Goal: Information Seeking & Learning: Learn about a topic

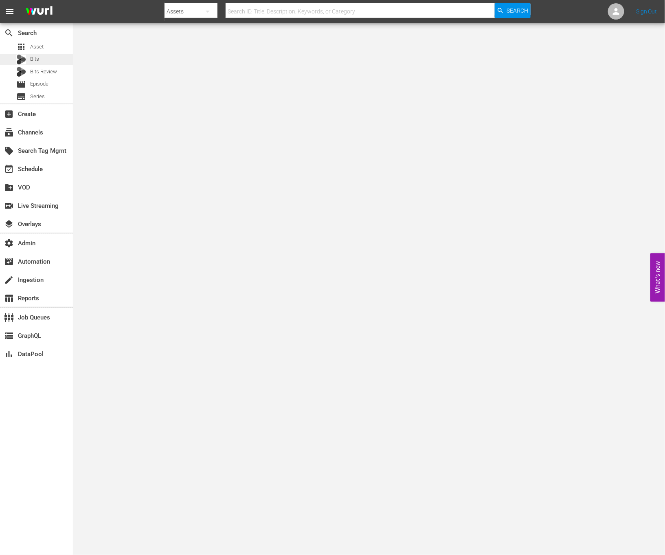
click at [46, 55] on div "Bits" at bounding box center [36, 59] width 73 height 11
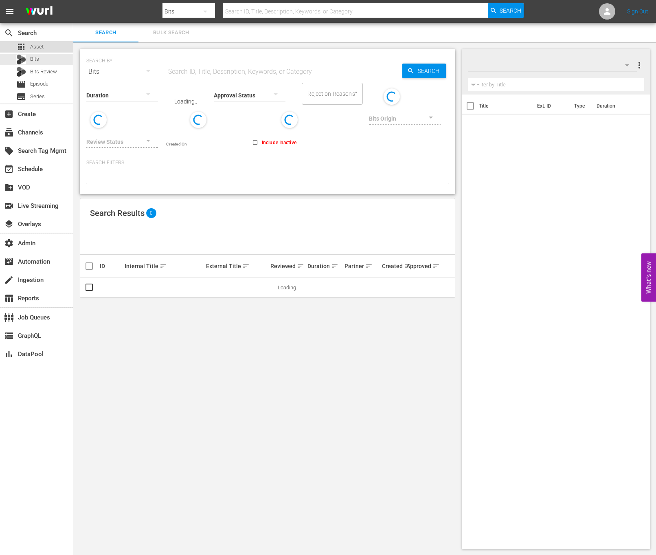
click at [46, 47] on div "apps Asset" at bounding box center [36, 46] width 73 height 11
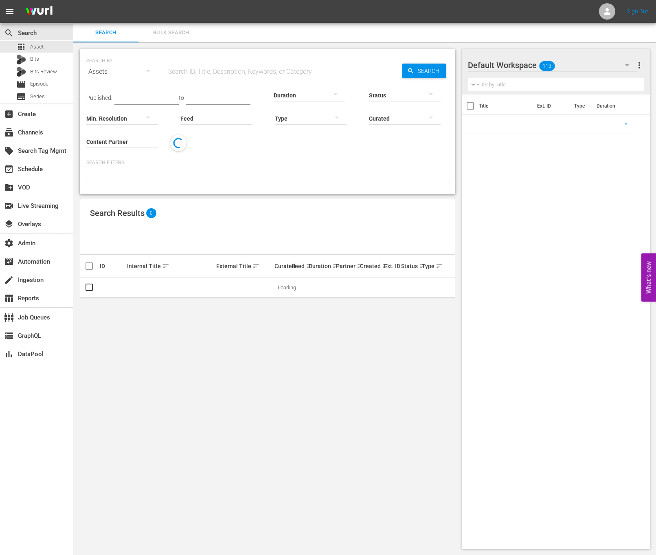
click at [178, 27] on button "Bulk Search" at bounding box center [171, 33] width 65 height 20
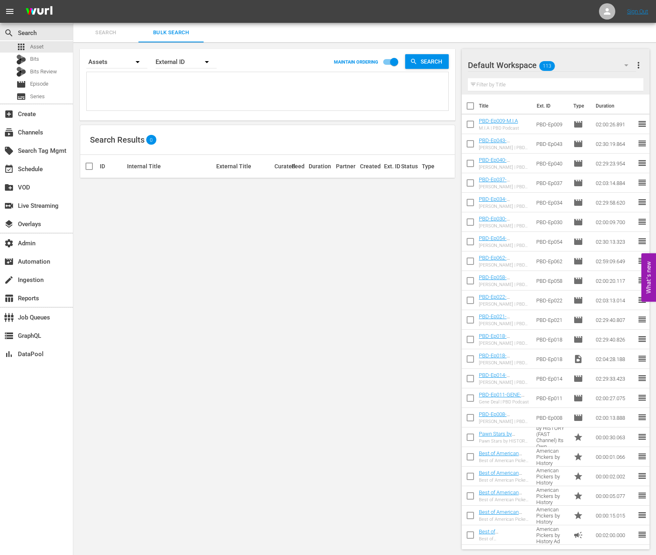
click at [181, 68] on div "External ID" at bounding box center [186, 62] width 61 height 23
click at [181, 68] on div "External ID Wurl ID Title" at bounding box center [328, 277] width 656 height 555
click at [186, 64] on div "External ID" at bounding box center [186, 62] width 61 height 23
click at [183, 96] on div "Wurl ID" at bounding box center [181, 97] width 33 height 13
click at [143, 78] on textarea at bounding box center [269, 92] width 360 height 37
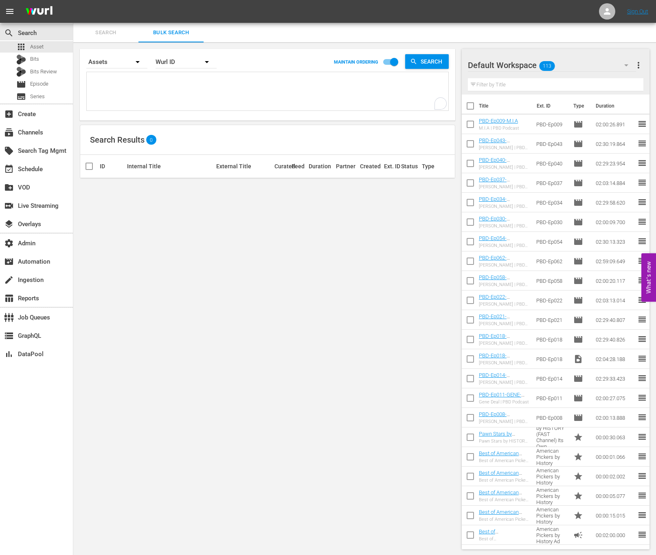
click at [143, 78] on textarea "To enrich screen reader interactions, please activate Accessibility in Grammarl…" at bounding box center [269, 92] width 360 height 37
paste textarea "189026777 189026778 189026780 189026779"
type textarea "189026777 189026778 189026780 189026779"
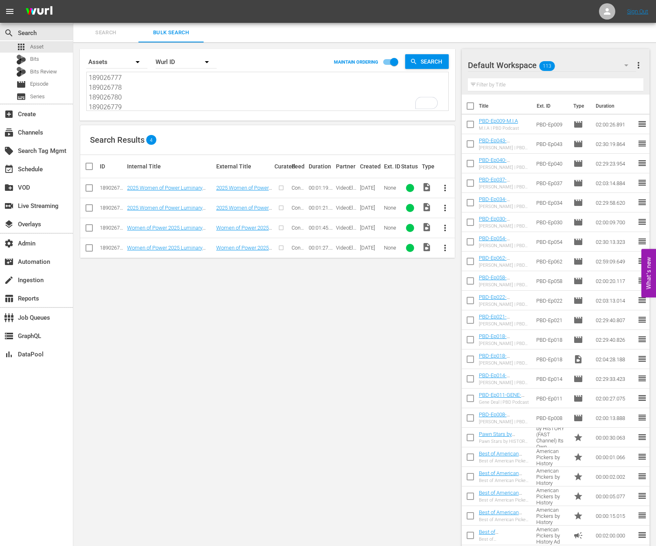
scroll to position [1, 0]
type textarea "189026777 189026778 189026780 189026779"
paste textarea "807"
type textarea "189026807"
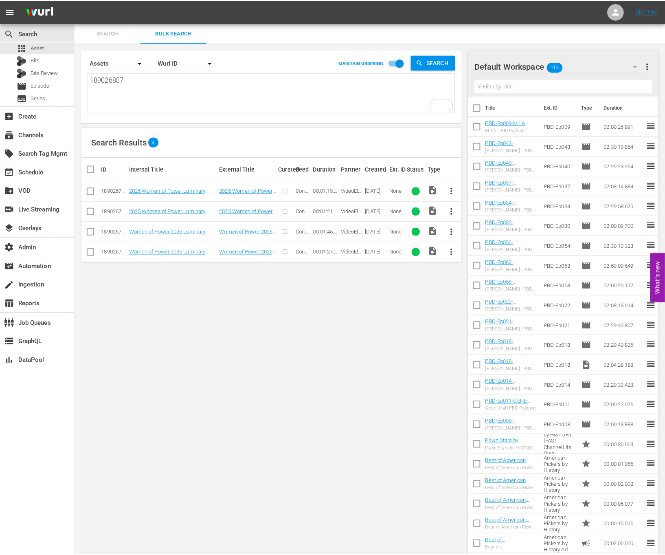
scroll to position [0, 0]
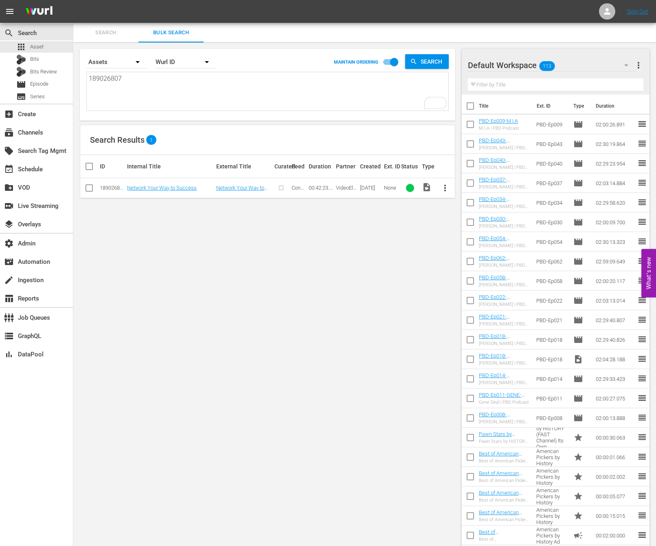
type textarea "189026807"
click at [181, 191] on td "Network Your Way to Success" at bounding box center [170, 188] width 89 height 20
click at [181, 188] on link "Network Your Way to Success" at bounding box center [162, 188] width 70 height 6
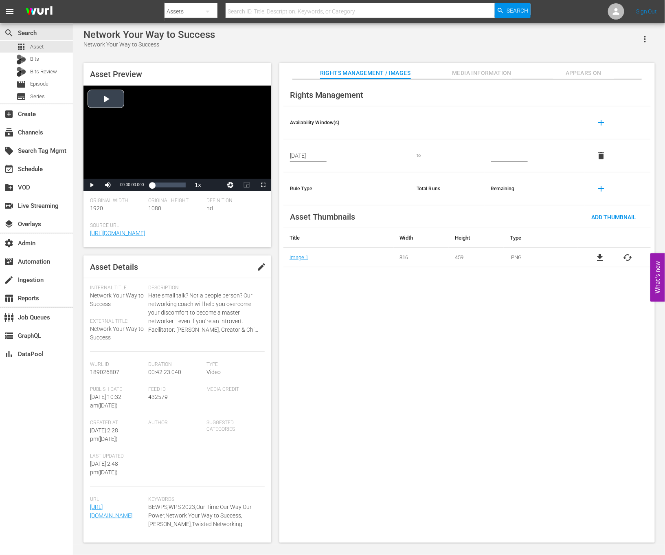
click at [190, 137] on div "Video Player" at bounding box center [178, 132] width 188 height 93
click at [476, 70] on span "Media Information" at bounding box center [481, 73] width 61 height 10
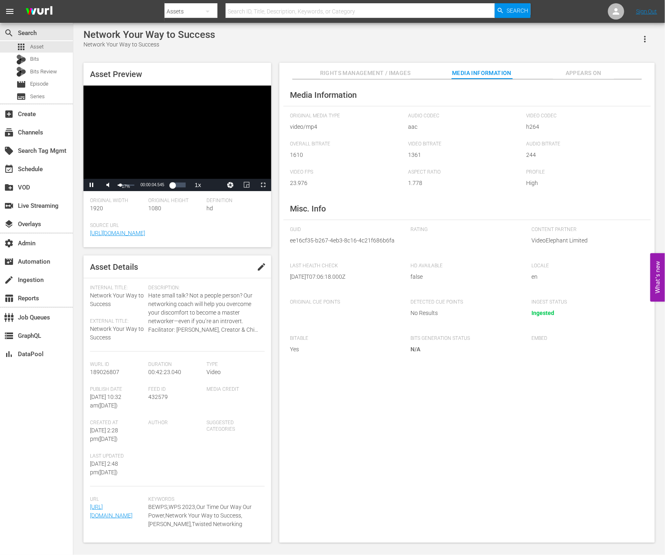
click at [120, 189] on div "17%" at bounding box center [126, 187] width 17 height 4
click at [160, 186] on div "Loaded : 1.88% 00:09:42.141 00:00:09.261" at bounding box center [169, 185] width 34 height 8
click at [92, 185] on span "Video Player" at bounding box center [92, 185] width 0 height 0
click at [170, 186] on div "Loaded : 25.50% 00:22:28.117 00:09:46.442" at bounding box center [169, 185] width 34 height 8
click at [170, 184] on div "00:22:29.318" at bounding box center [161, 185] width 18 height 8
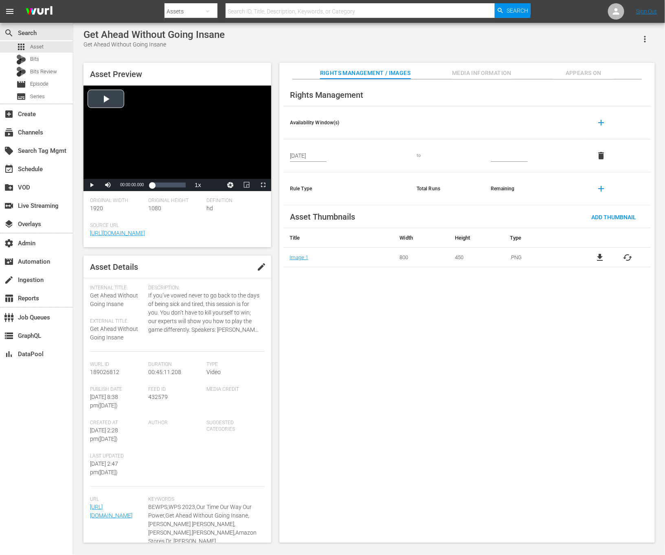
click at [207, 167] on div "Video Player" at bounding box center [178, 132] width 188 height 93
click at [175, 186] on div "00:31:01.913" at bounding box center [175, 185] width 0 height 8
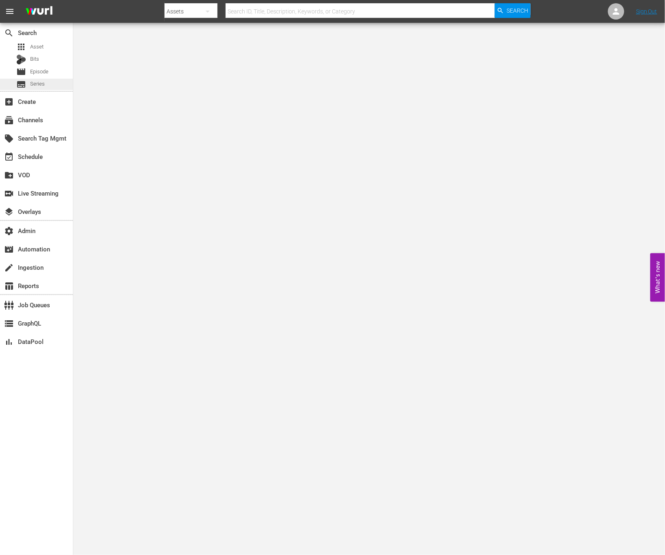
click at [47, 87] on div "subtitles Series" at bounding box center [36, 84] width 73 height 11
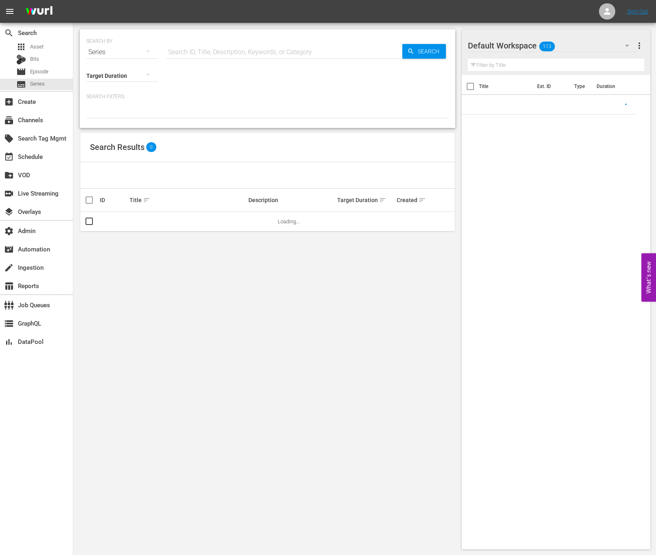
click at [191, 57] on input "text" at bounding box center [284, 52] width 236 height 20
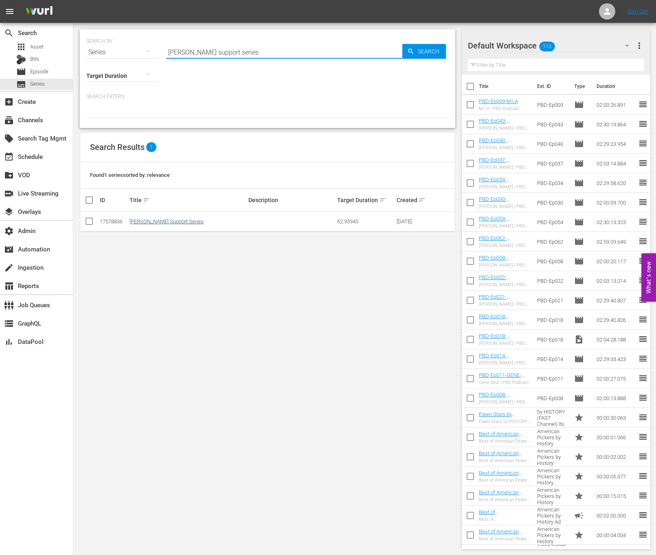
type input "wurl support series"
click at [151, 222] on link "Wurl Support Series" at bounding box center [167, 221] width 74 height 6
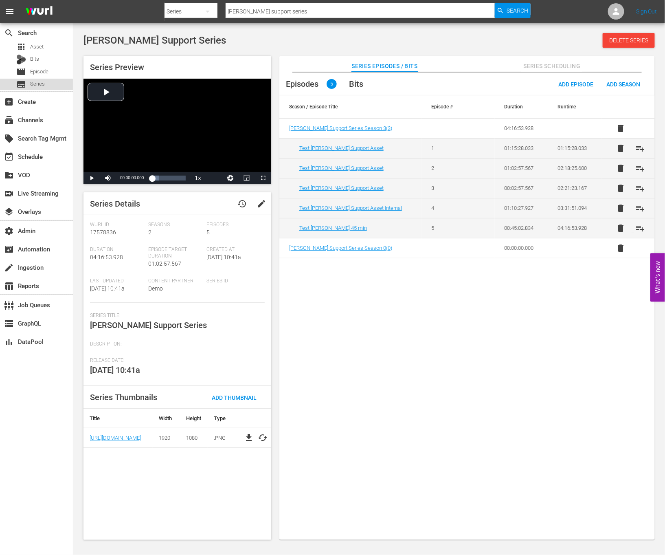
click at [38, 85] on span "Series" at bounding box center [37, 84] width 15 height 8
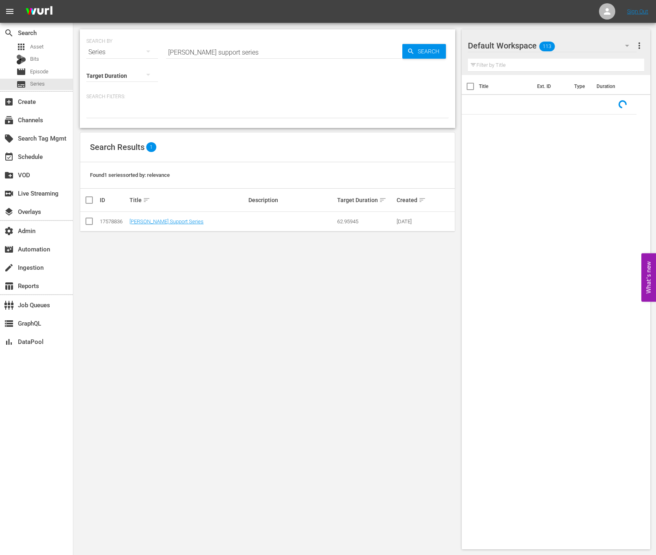
click at [231, 57] on input "wurl support series" at bounding box center [284, 52] width 236 height 20
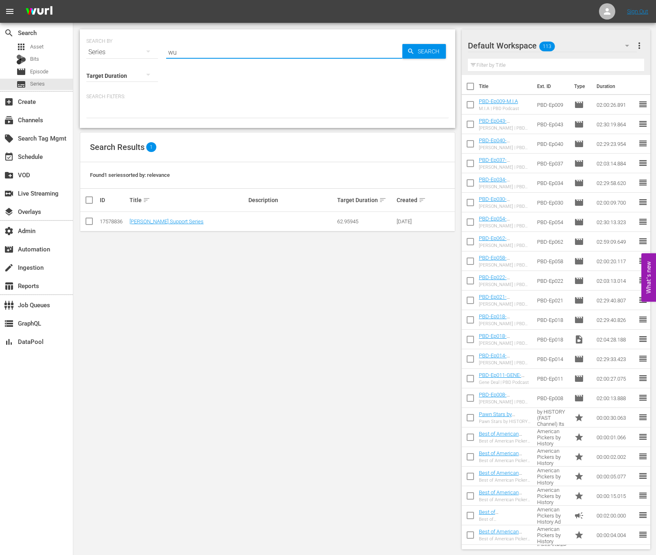
type input "w"
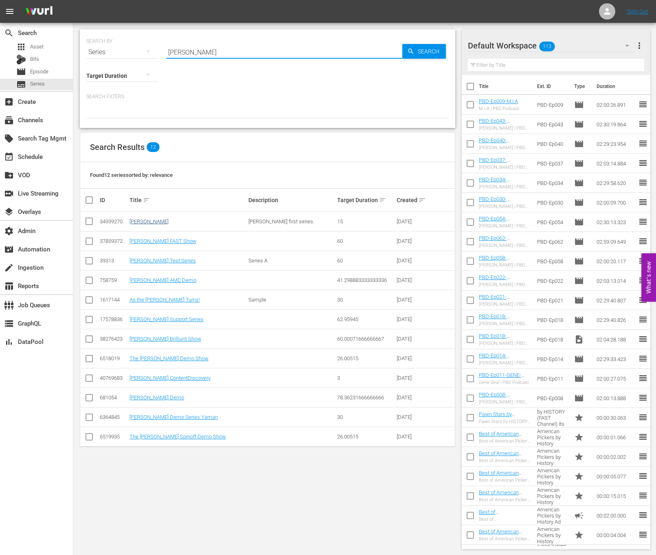
type input "wurl"
click at [134, 221] on link "Wurl" at bounding box center [149, 221] width 39 height 6
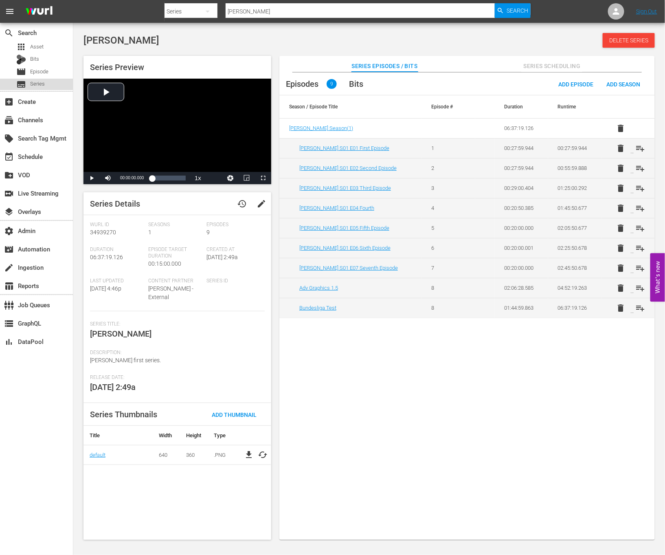
click at [46, 79] on div "subtitles Series" at bounding box center [36, 84] width 73 height 11
